Goal: Task Accomplishment & Management: Manage account settings

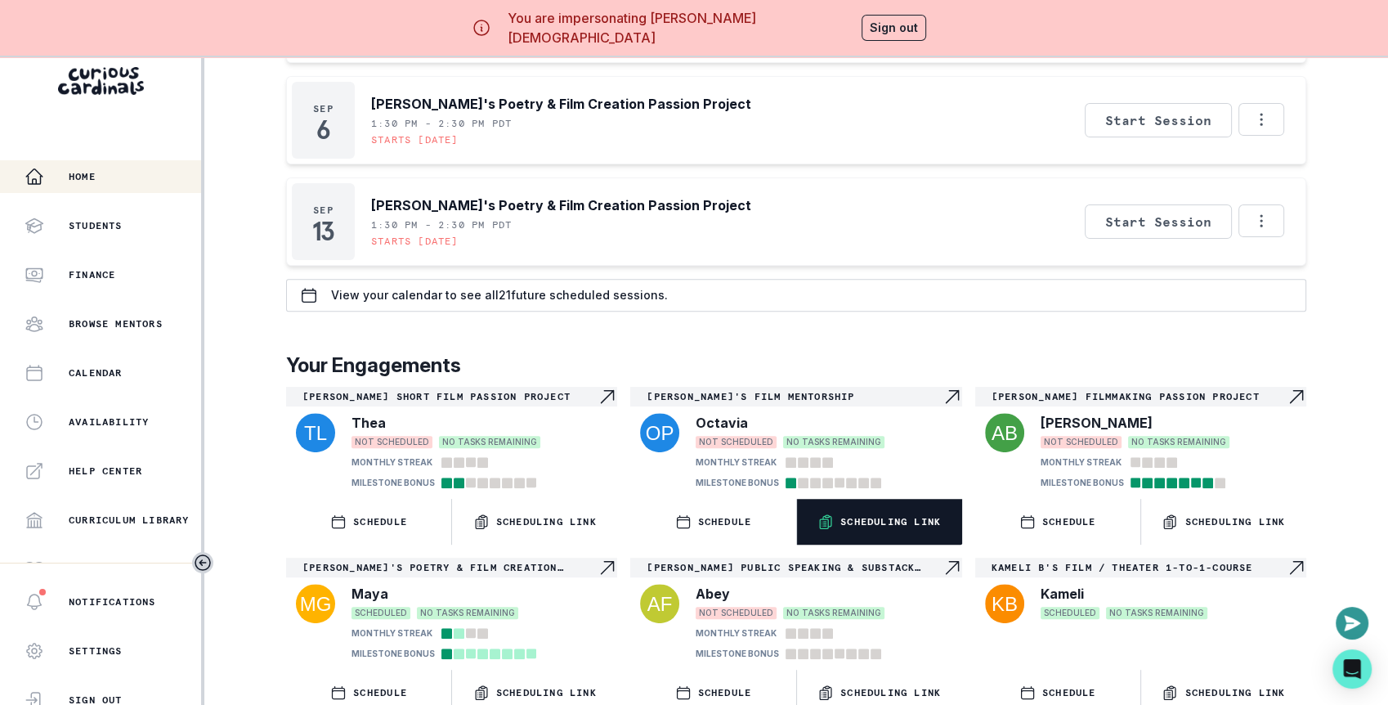
scroll to position [56, 0]
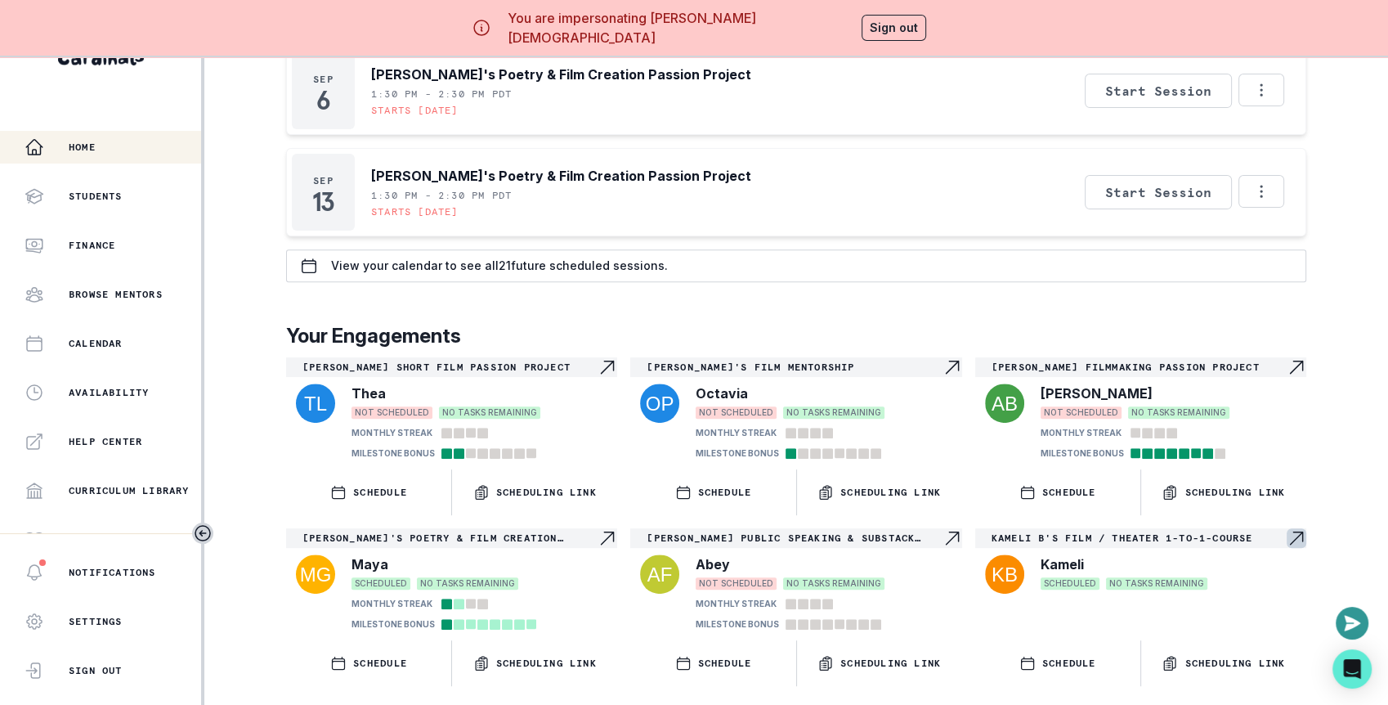
click at [1083, 531] on p "Kameli B's Film / Theater 1-to-1-course" at bounding box center [1139, 537] width 295 height 13
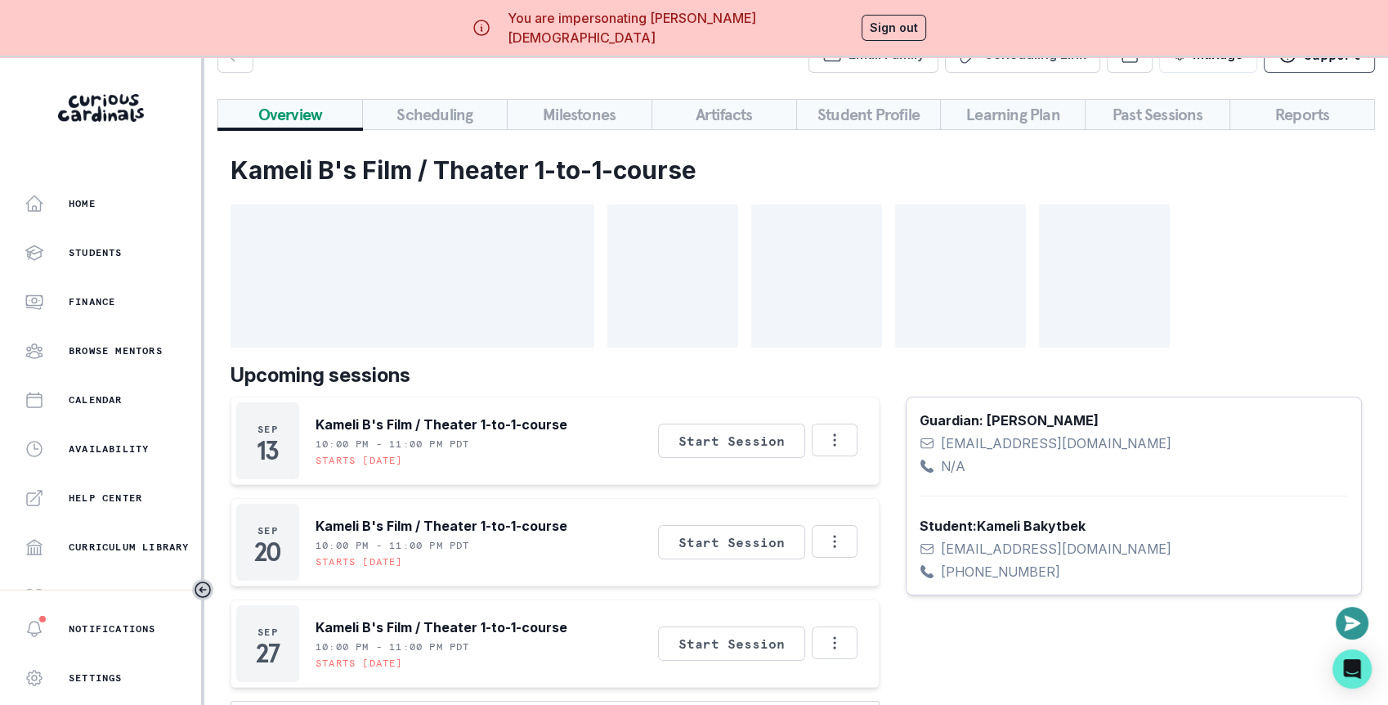
scroll to position [56, 0]
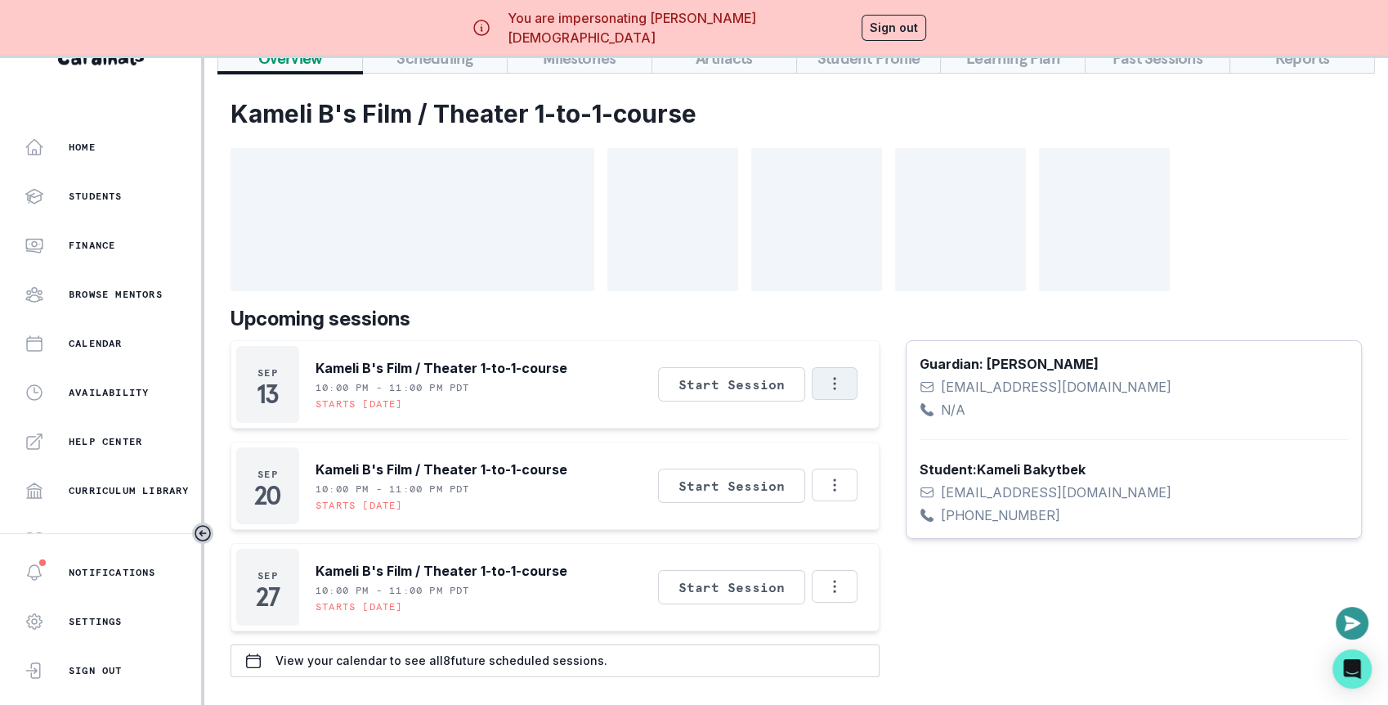
click at [831, 393] on button "Options" at bounding box center [835, 383] width 46 height 33
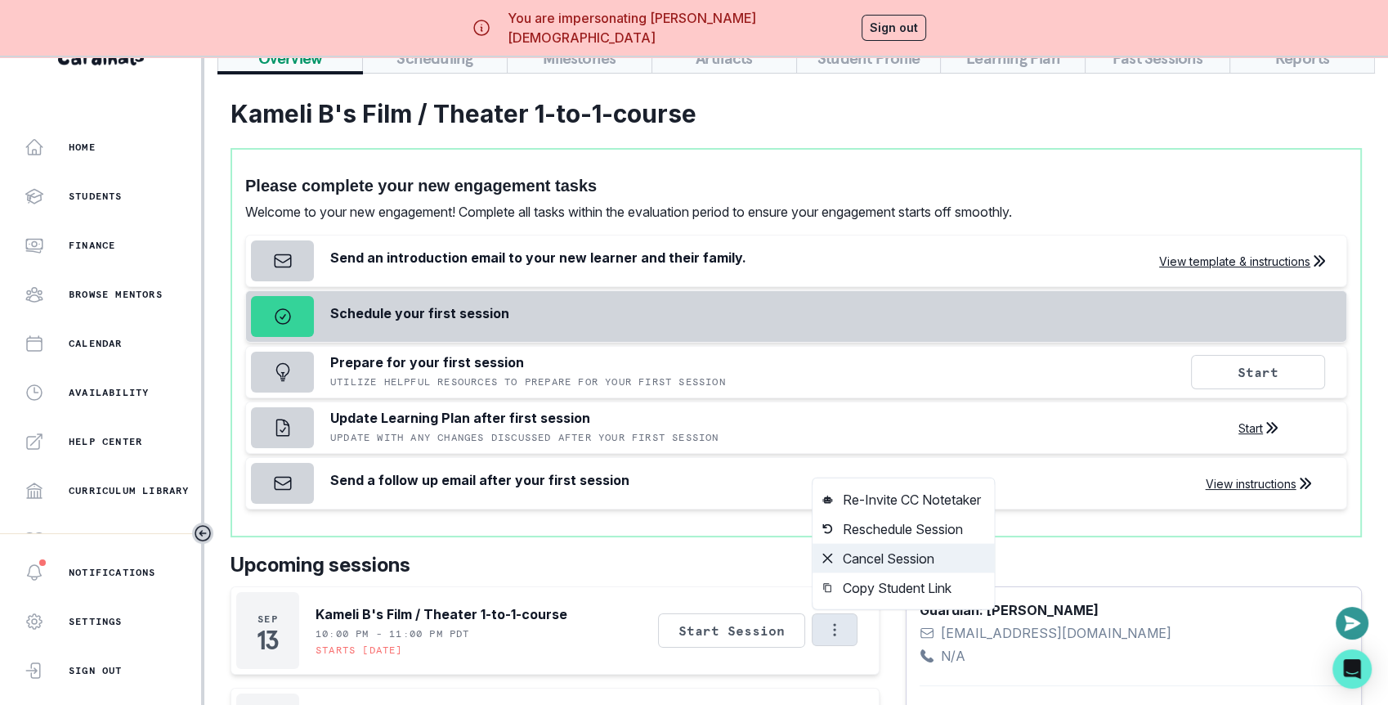
click at [880, 544] on button "Cancel Session" at bounding box center [902, 558] width 181 height 29
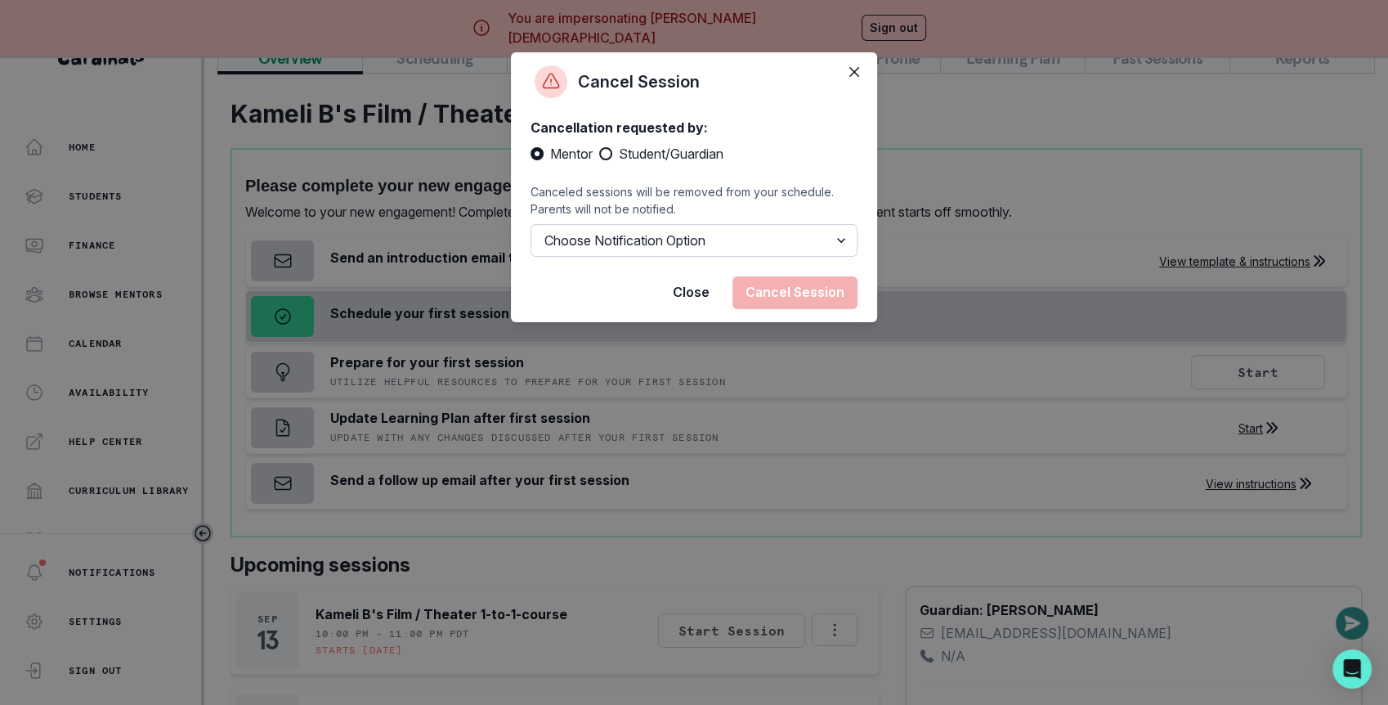
click at [664, 239] on select "Choose Notification Option Notify Family Do Not Notify Family" at bounding box center [693, 240] width 327 height 33
select select "option2"
click at [530, 224] on select "Choose Notification Option Notify Family Do Not Notify Family" at bounding box center [693, 240] width 327 height 33
click at [772, 293] on button "Cancel Session" at bounding box center [794, 292] width 125 height 33
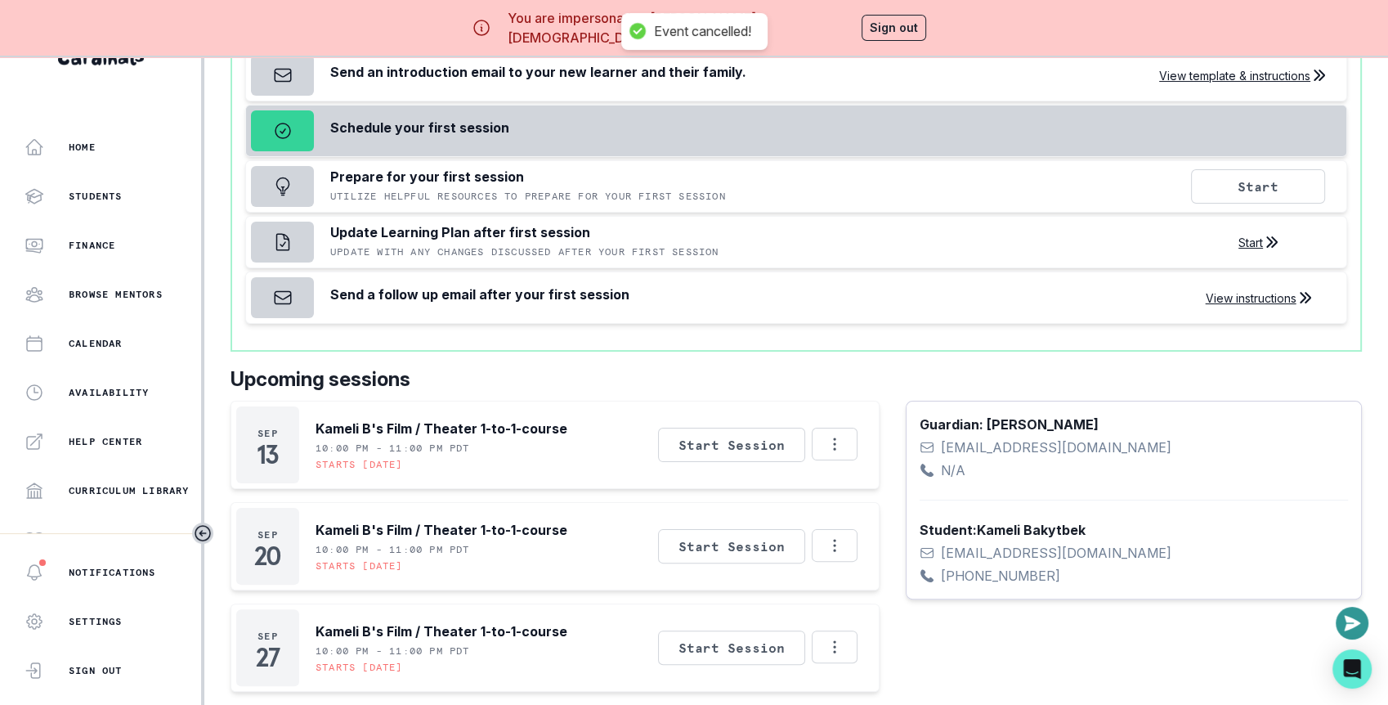
scroll to position [282, 0]
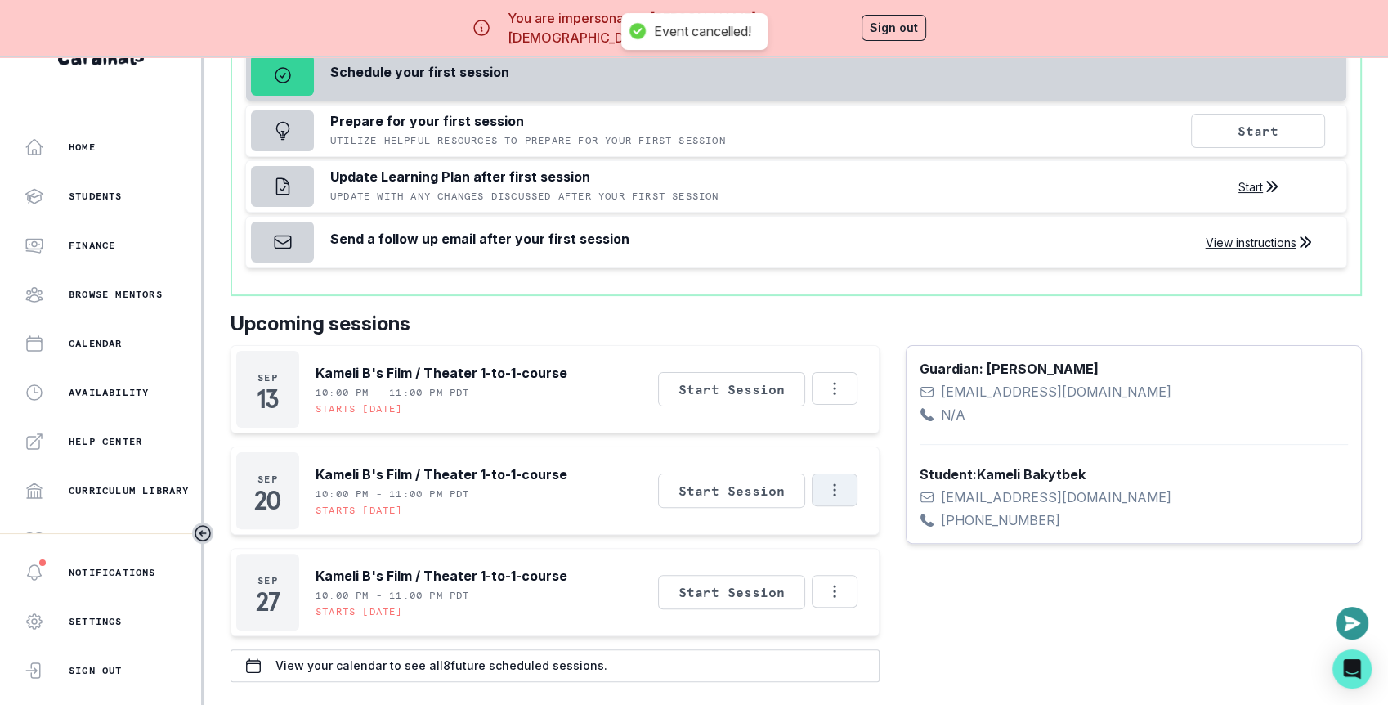
click at [841, 473] on button "Options" at bounding box center [835, 489] width 46 height 33
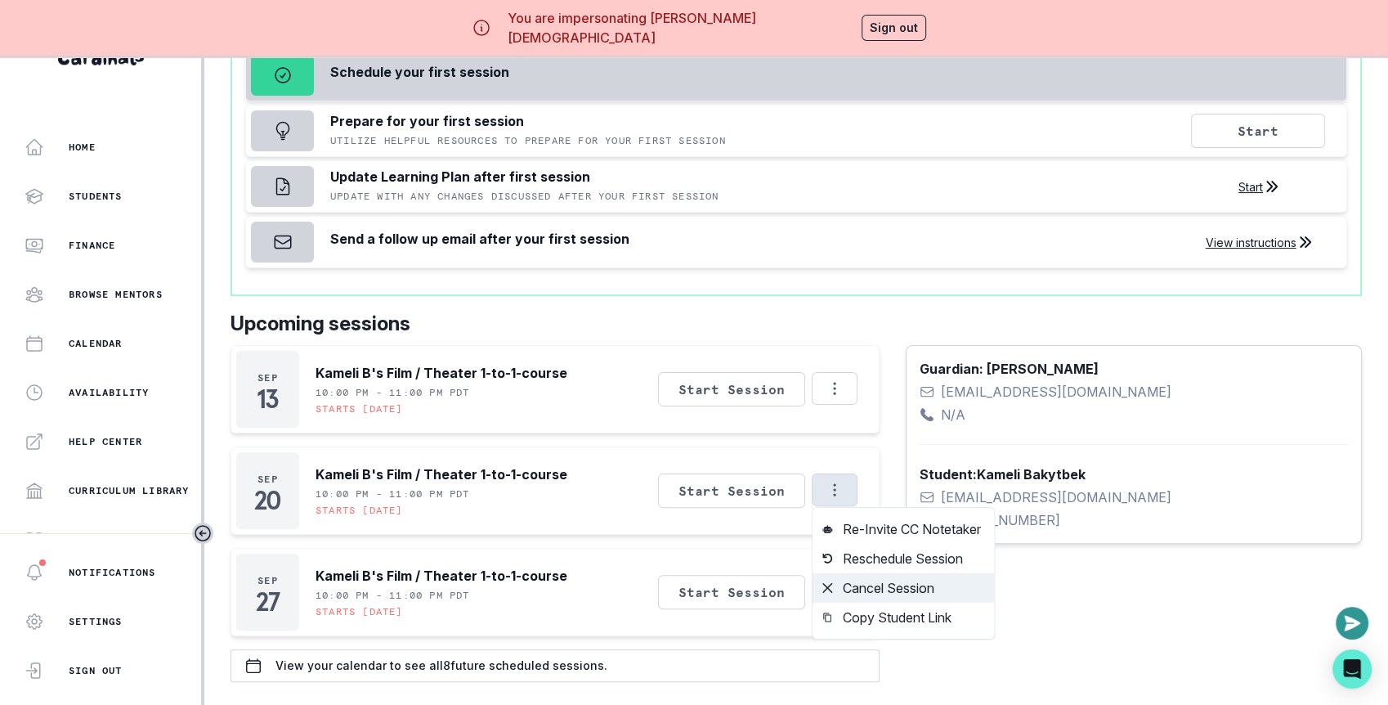
click at [879, 577] on button "Cancel Session" at bounding box center [902, 587] width 181 height 29
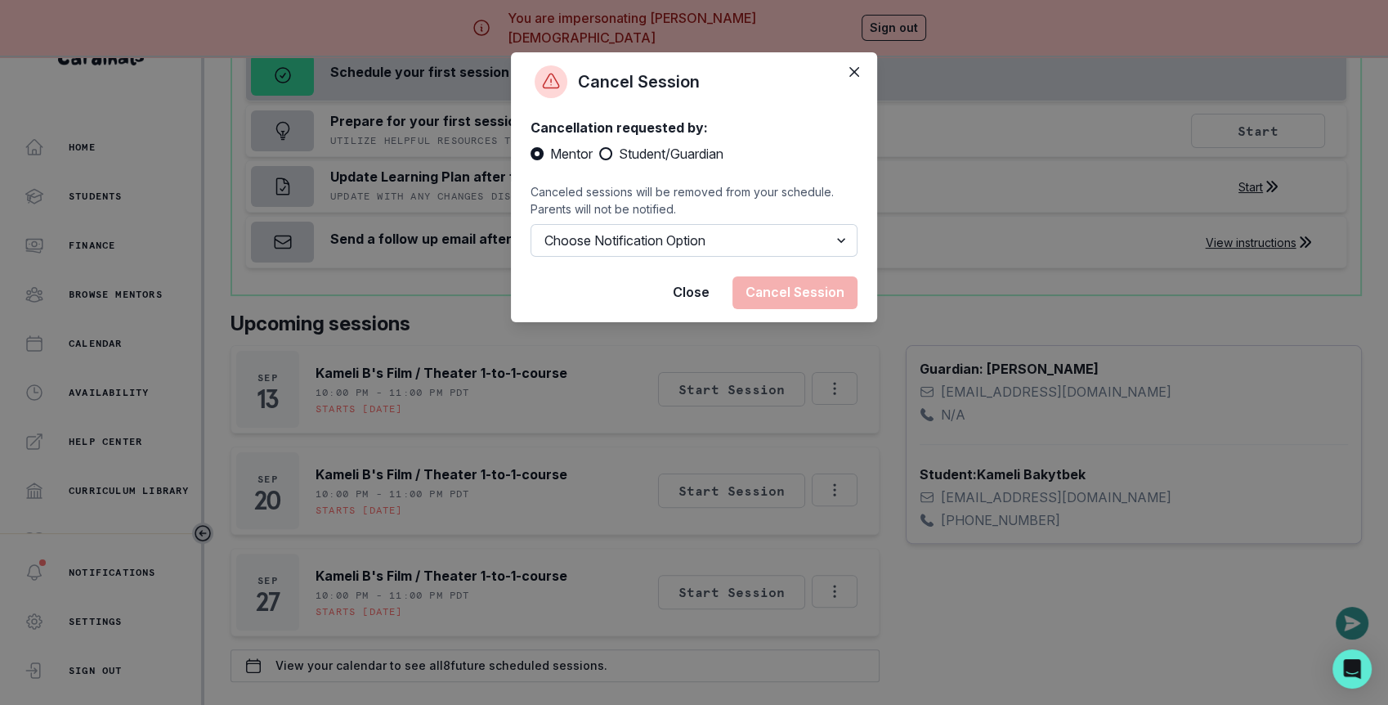
click at [751, 235] on select "Choose Notification Option Notify Family Do Not Notify Family" at bounding box center [693, 240] width 327 height 33
select select "option2"
click at [530, 224] on select "Choose Notification Option Notify Family Do Not Notify Family" at bounding box center [693, 240] width 327 height 33
click at [805, 299] on button "Cancel Session" at bounding box center [794, 292] width 125 height 33
click at [855, 487] on div "Cancel Session Cancellation requested by: Mentor Student/Guardian Canceled sess…" at bounding box center [694, 352] width 1388 height 705
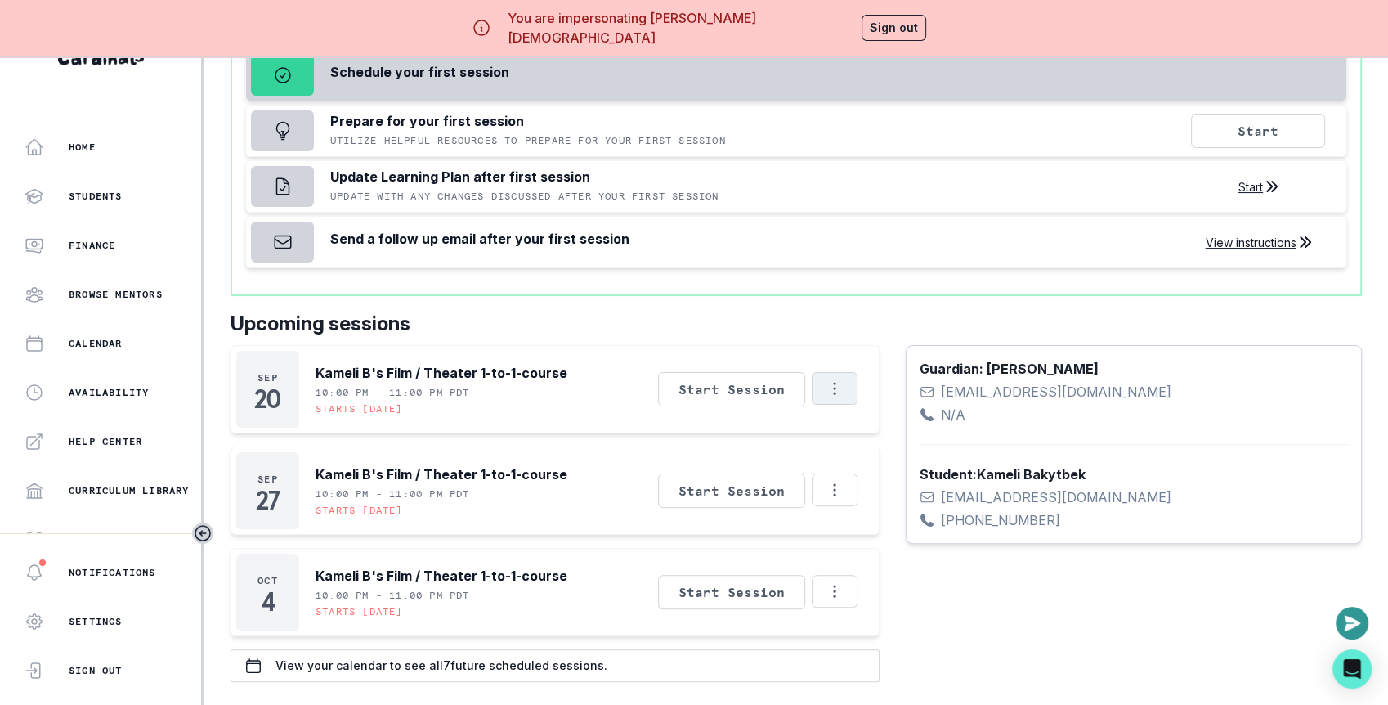
click at [848, 383] on button "Options" at bounding box center [835, 388] width 46 height 33
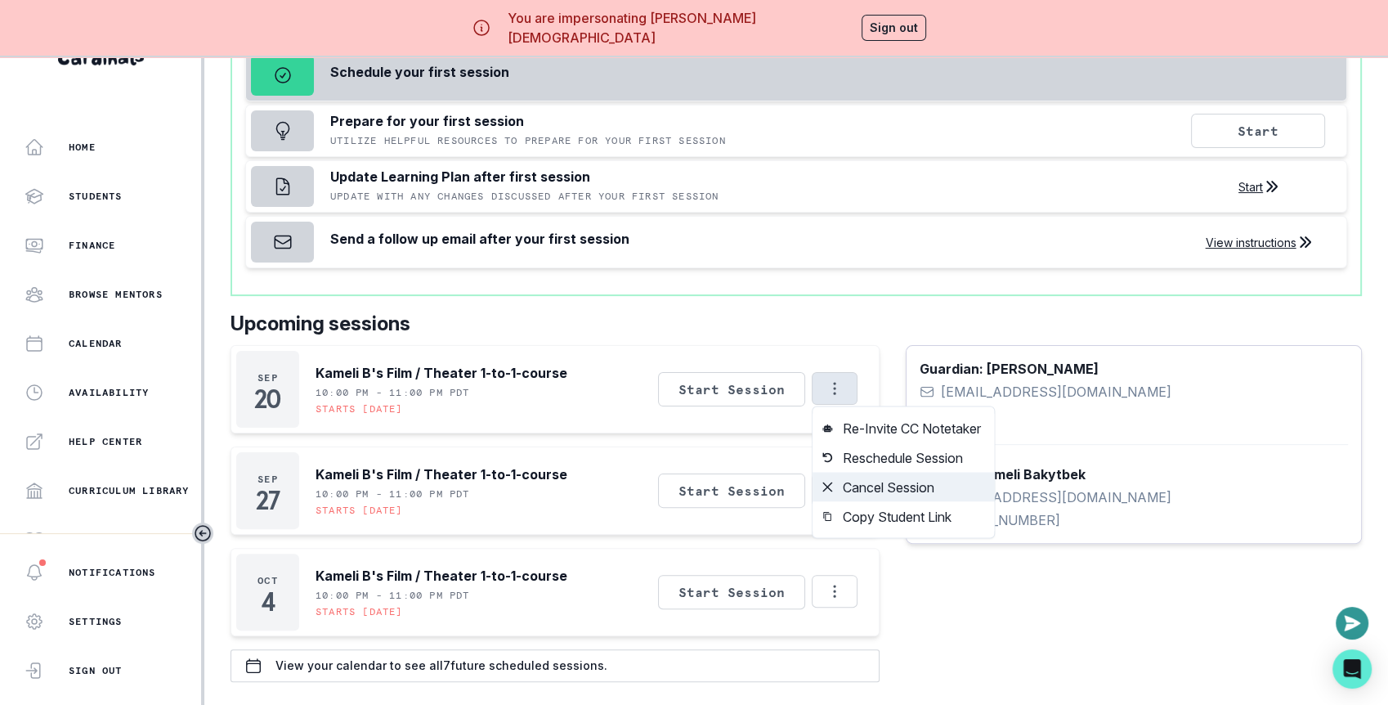
click at [854, 483] on button "Cancel Session" at bounding box center [902, 486] width 181 height 29
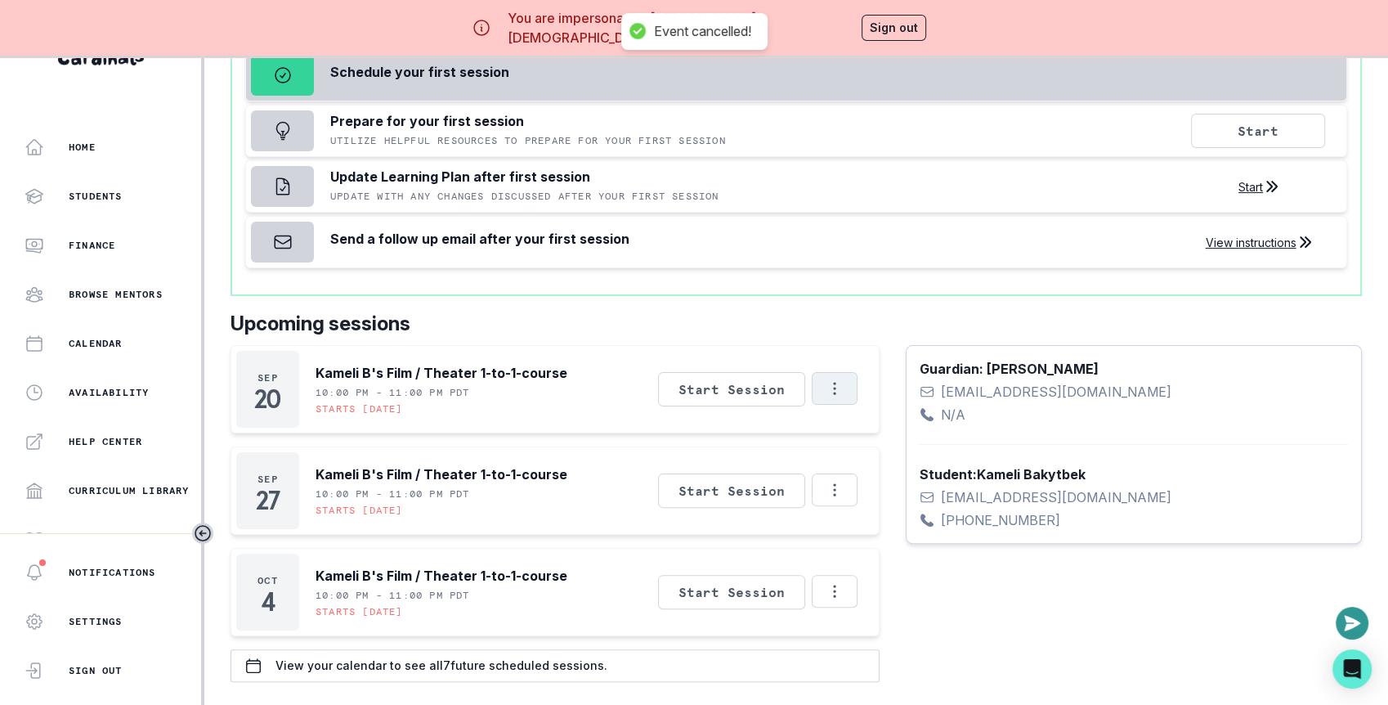
click at [839, 385] on icon "Options" at bounding box center [835, 388] width 18 height 18
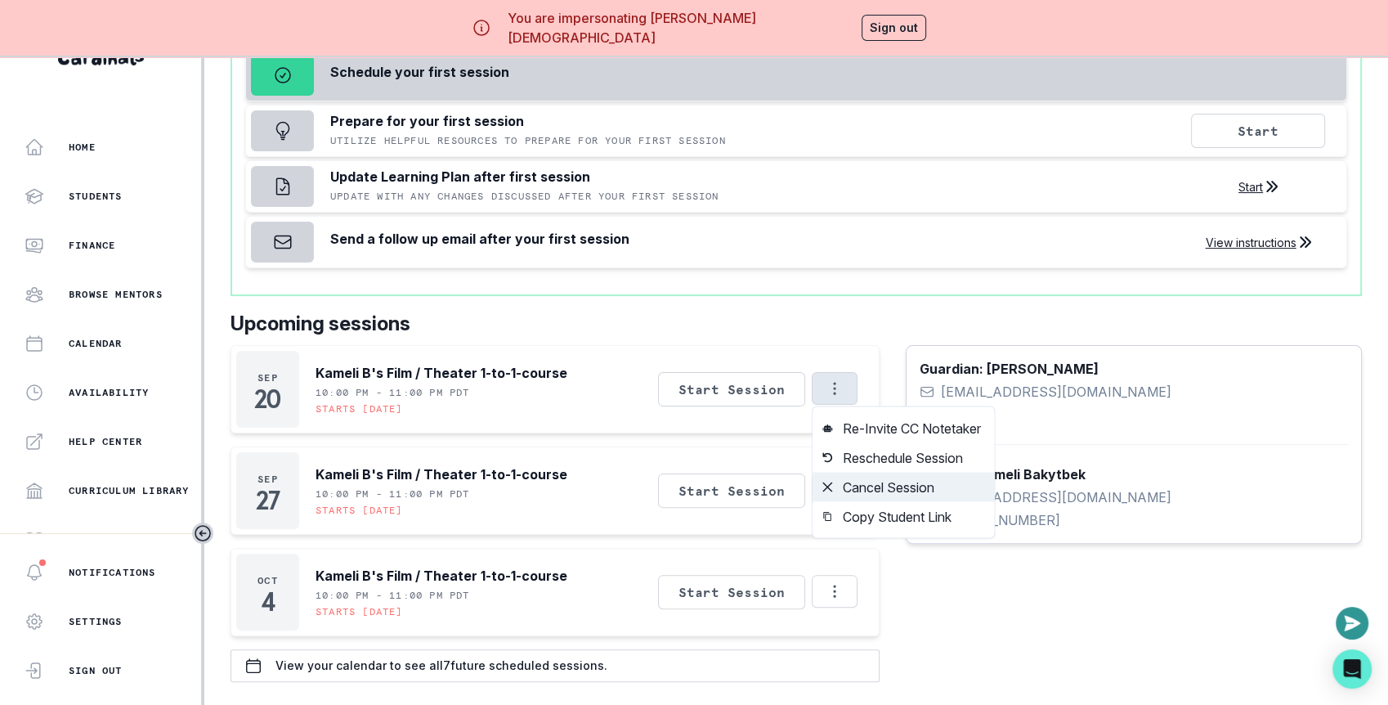
click at [866, 481] on button "Cancel Session" at bounding box center [902, 486] width 181 height 29
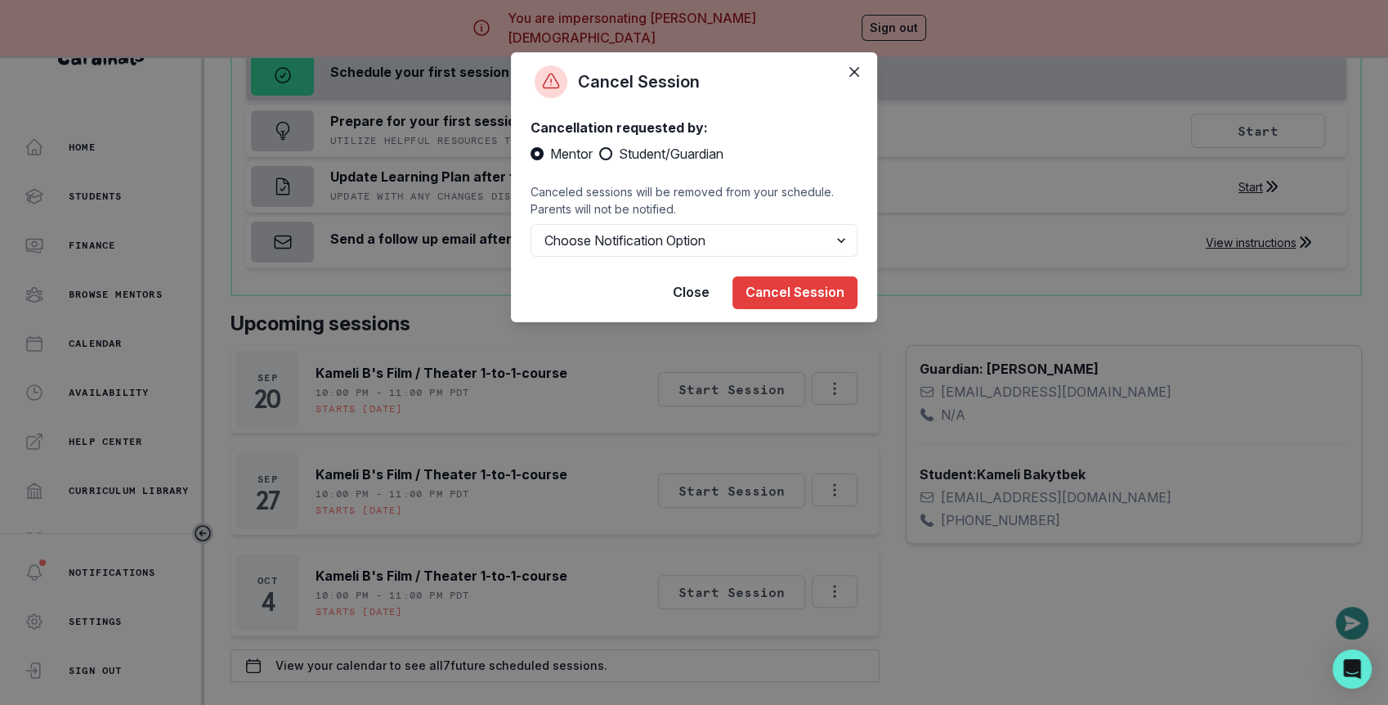
click at [731, 257] on div "Cancellation requested by: Mentor Student/Guardian Canceled sessions will be re…" at bounding box center [694, 187] width 366 height 152
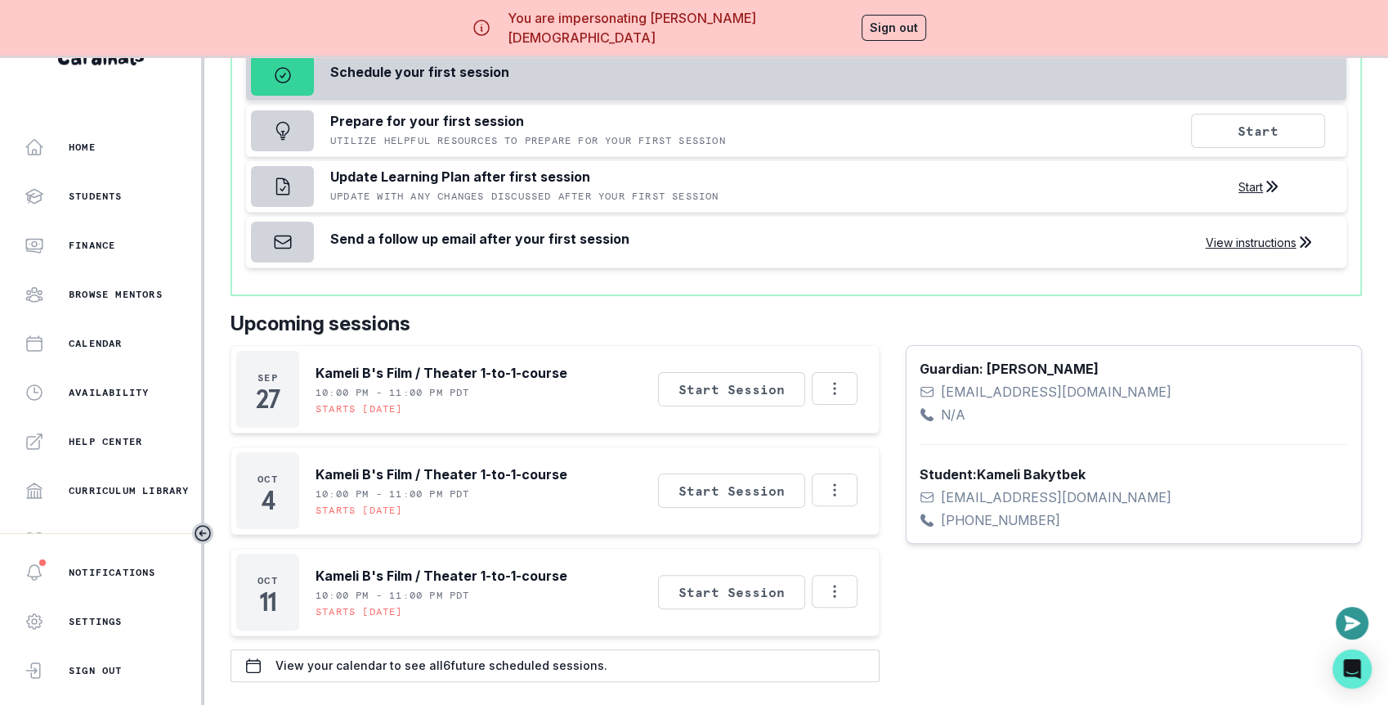
click at [721, 253] on div "Send a follow up email after your first session View instructions" at bounding box center [796, 242] width 1102 height 52
click at [827, 379] on icon "Options" at bounding box center [835, 388] width 18 height 18
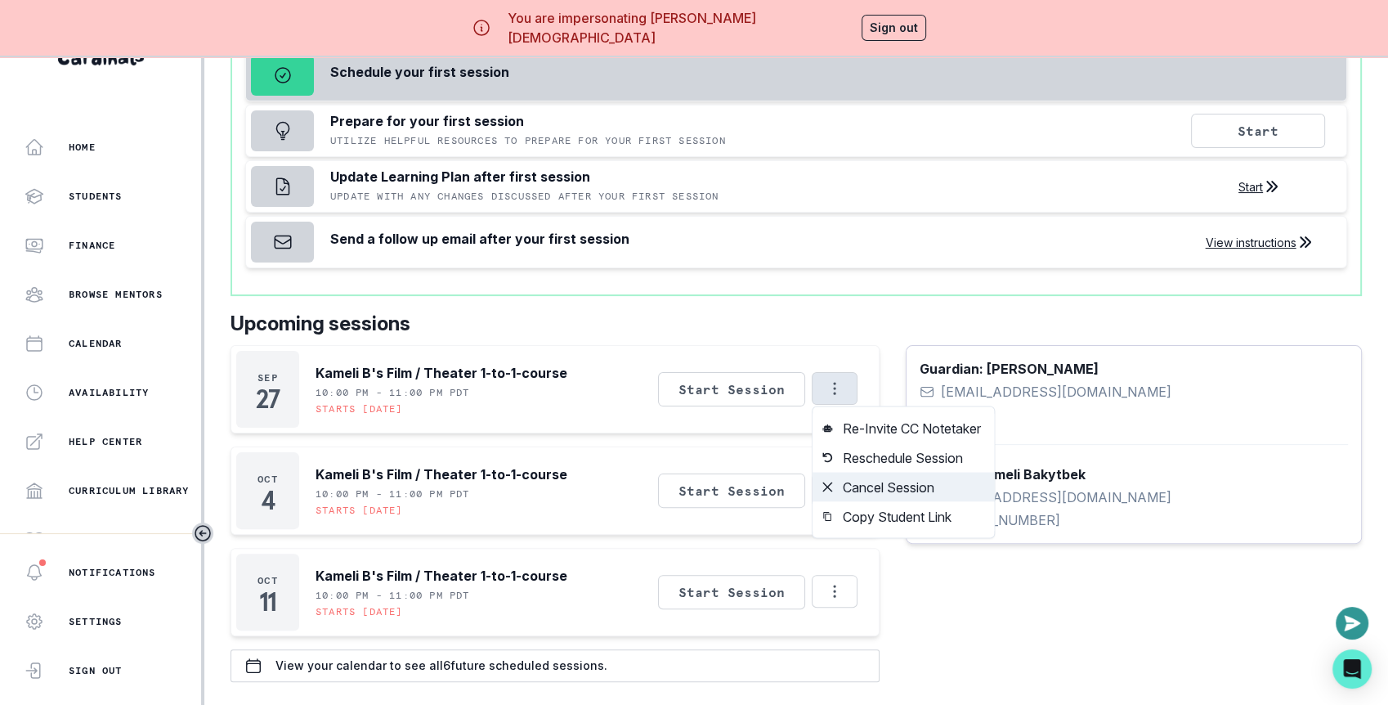
click at [877, 474] on button "Cancel Session" at bounding box center [902, 486] width 181 height 29
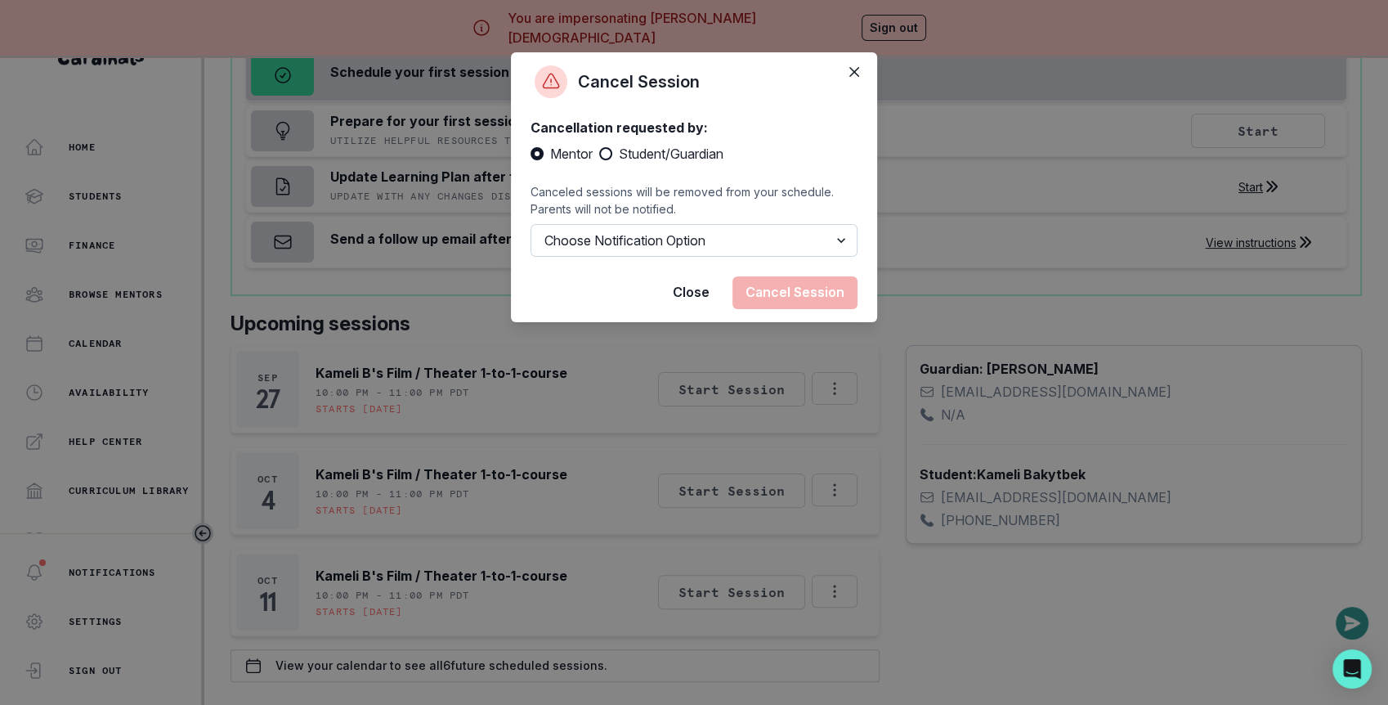
click at [732, 249] on select "Choose Notification Option Notify Family Do Not Notify Family" at bounding box center [693, 240] width 327 height 33
select select "option2"
click at [530, 224] on select "Choose Notification Option Notify Family Do Not Notify Family" at bounding box center [693, 240] width 327 height 33
click at [610, 157] on span at bounding box center [605, 153] width 13 height 13
click at [599, 154] on input "Student/Guardian" at bounding box center [598, 154] width 1 height 1
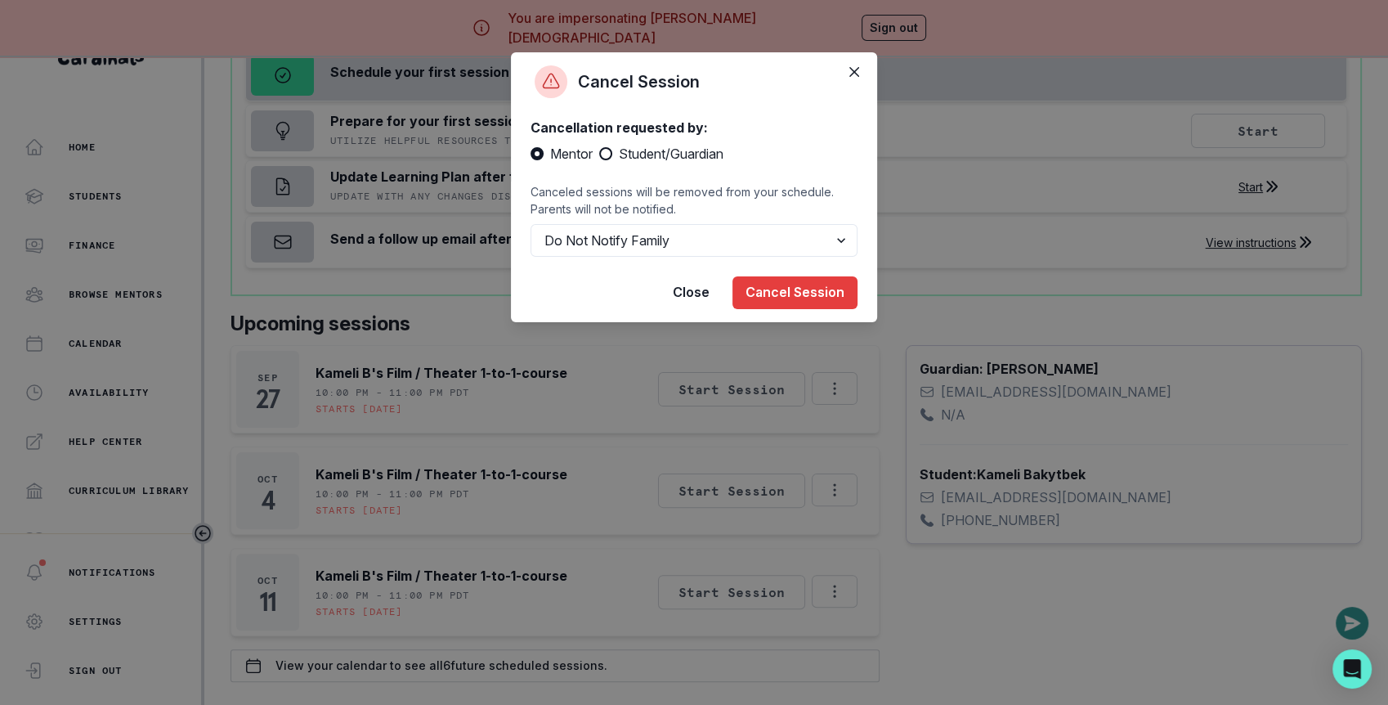
radio input "true"
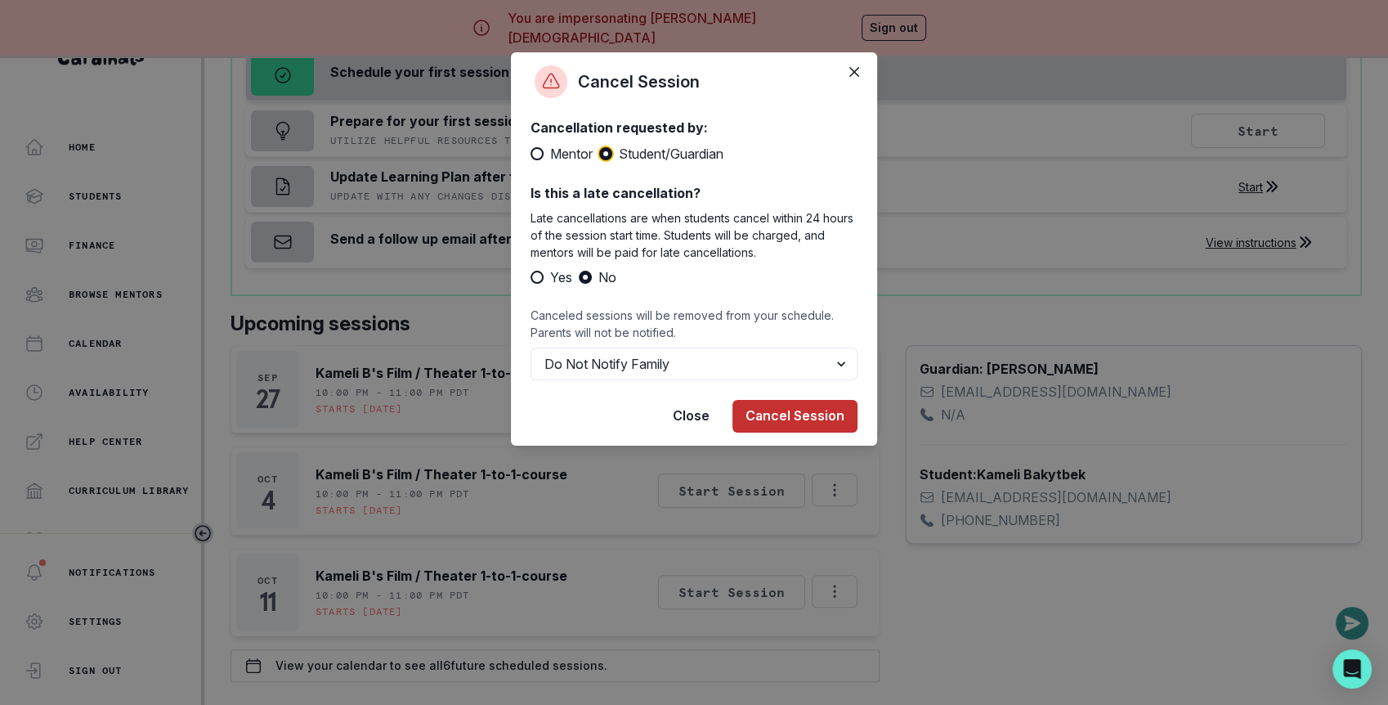
click at [781, 424] on button "Cancel Session" at bounding box center [794, 416] width 125 height 33
